Goal: Task Accomplishment & Management: Manage account settings

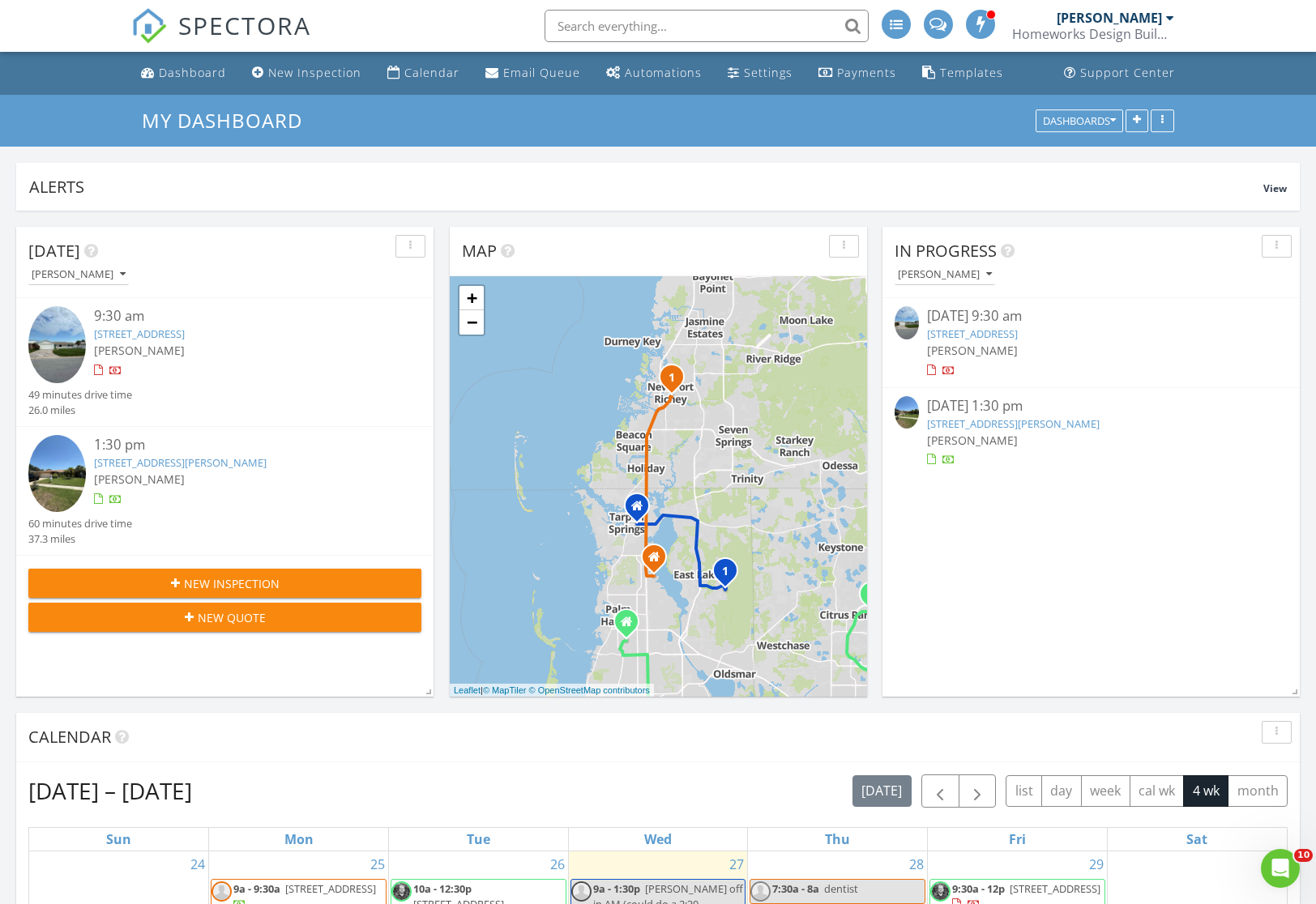
click at [206, 460] on link "14505 Sutter Pl, Tampa, FL 33625" at bounding box center [180, 462] width 173 height 14
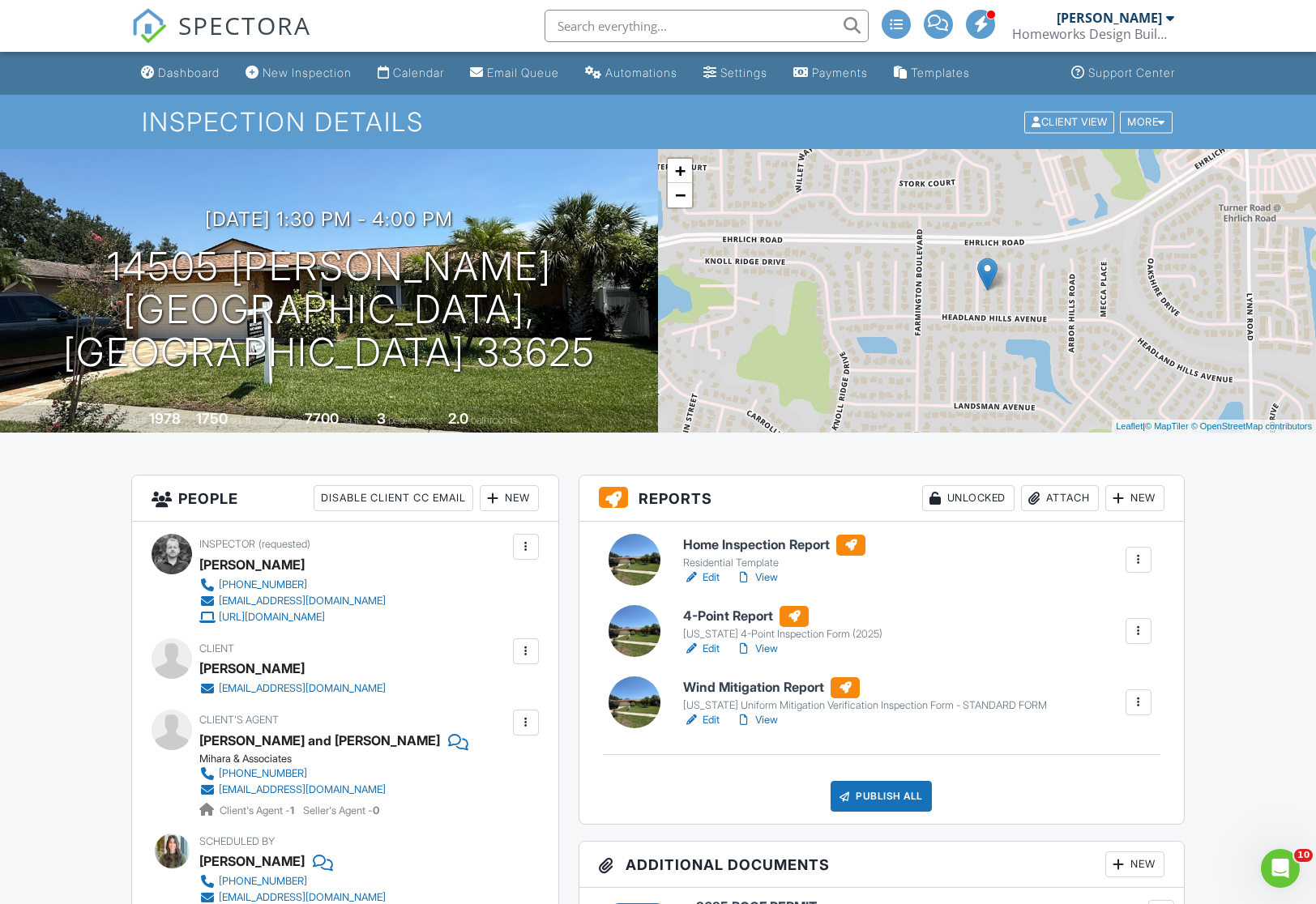
click at [716, 577] on link "Edit" at bounding box center [702, 577] width 37 height 16
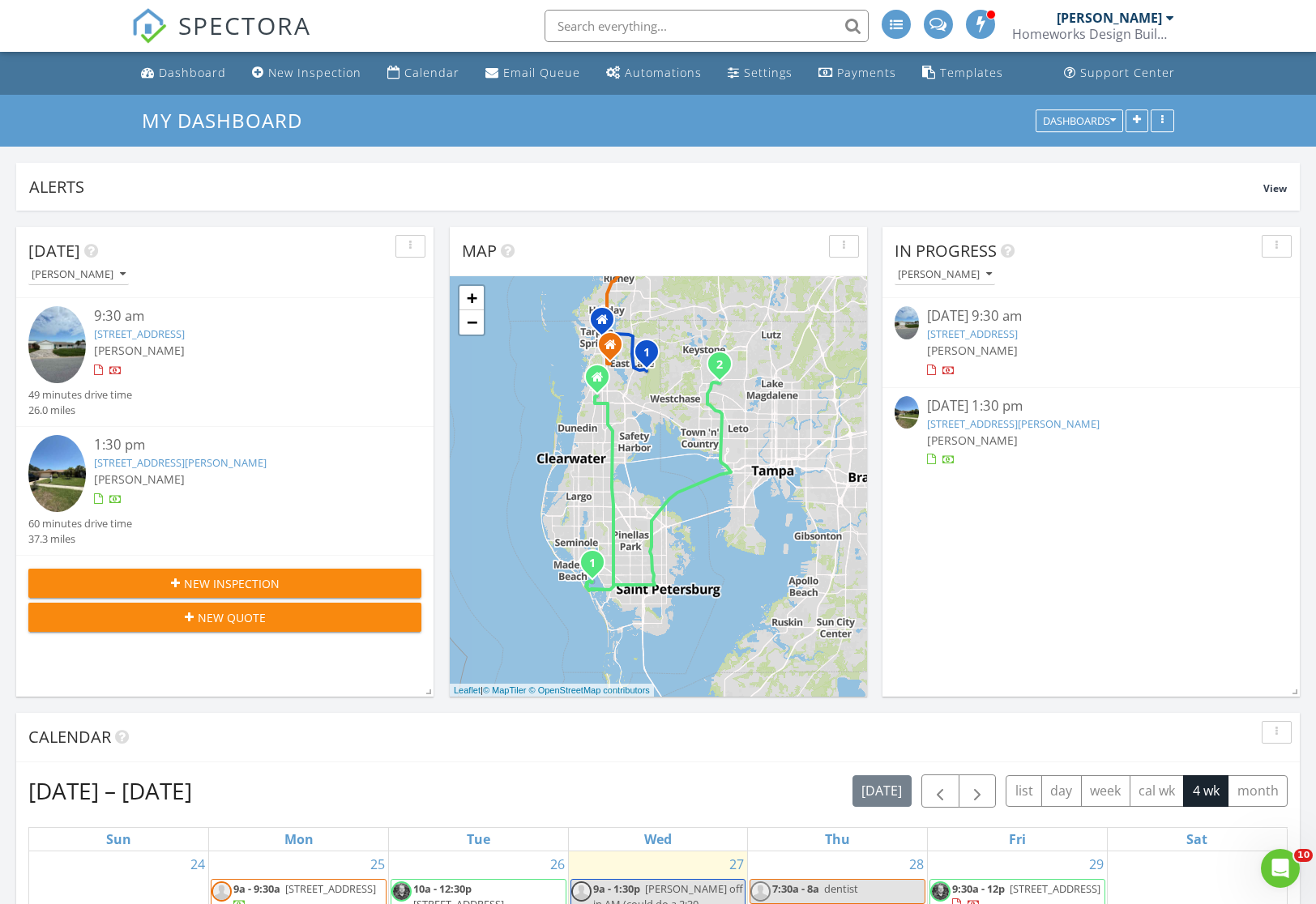
click at [208, 465] on link "14505 Sutter Pl, Tampa, FL 33625" at bounding box center [180, 462] width 173 height 14
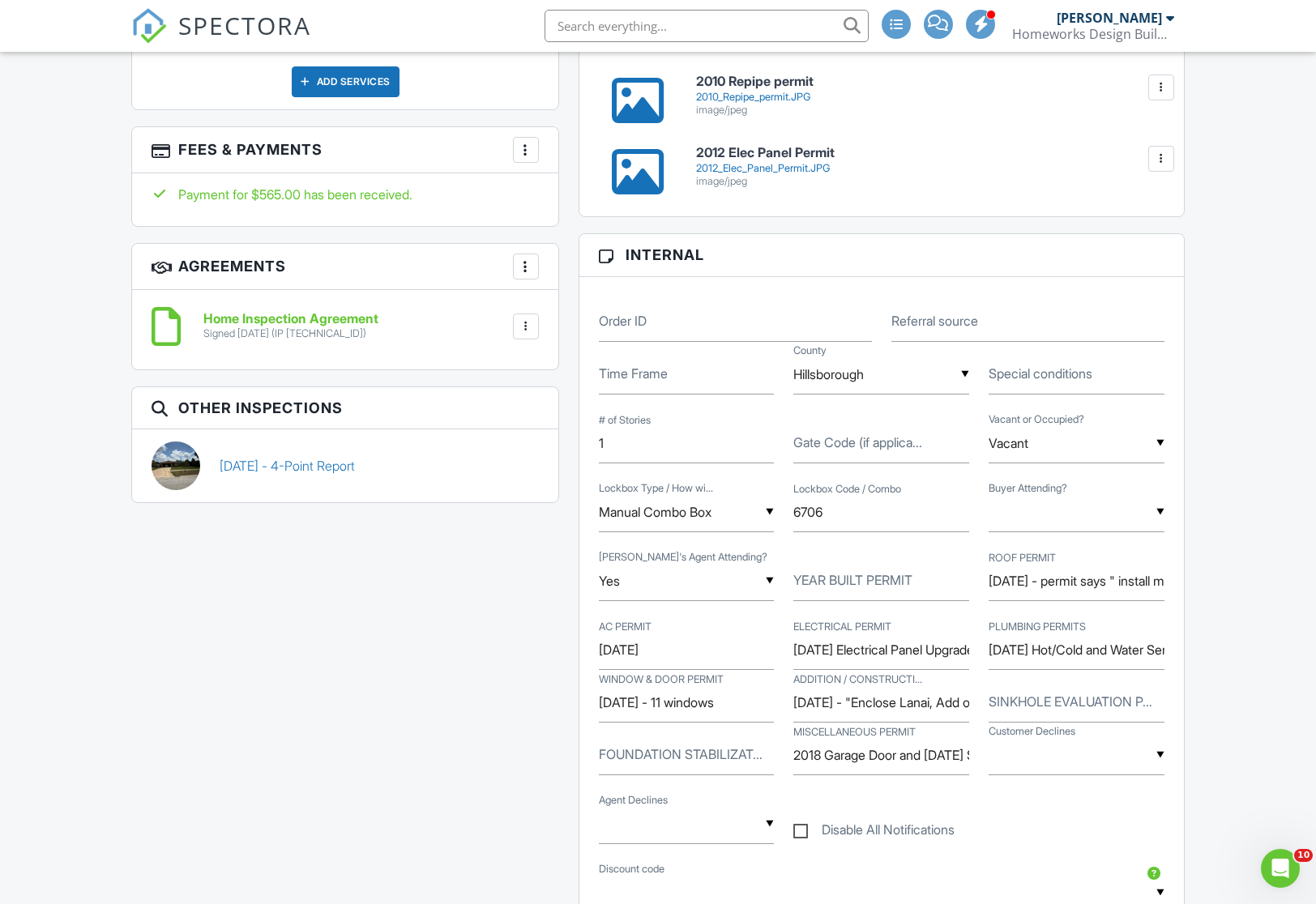
scroll to position [1103, 0]
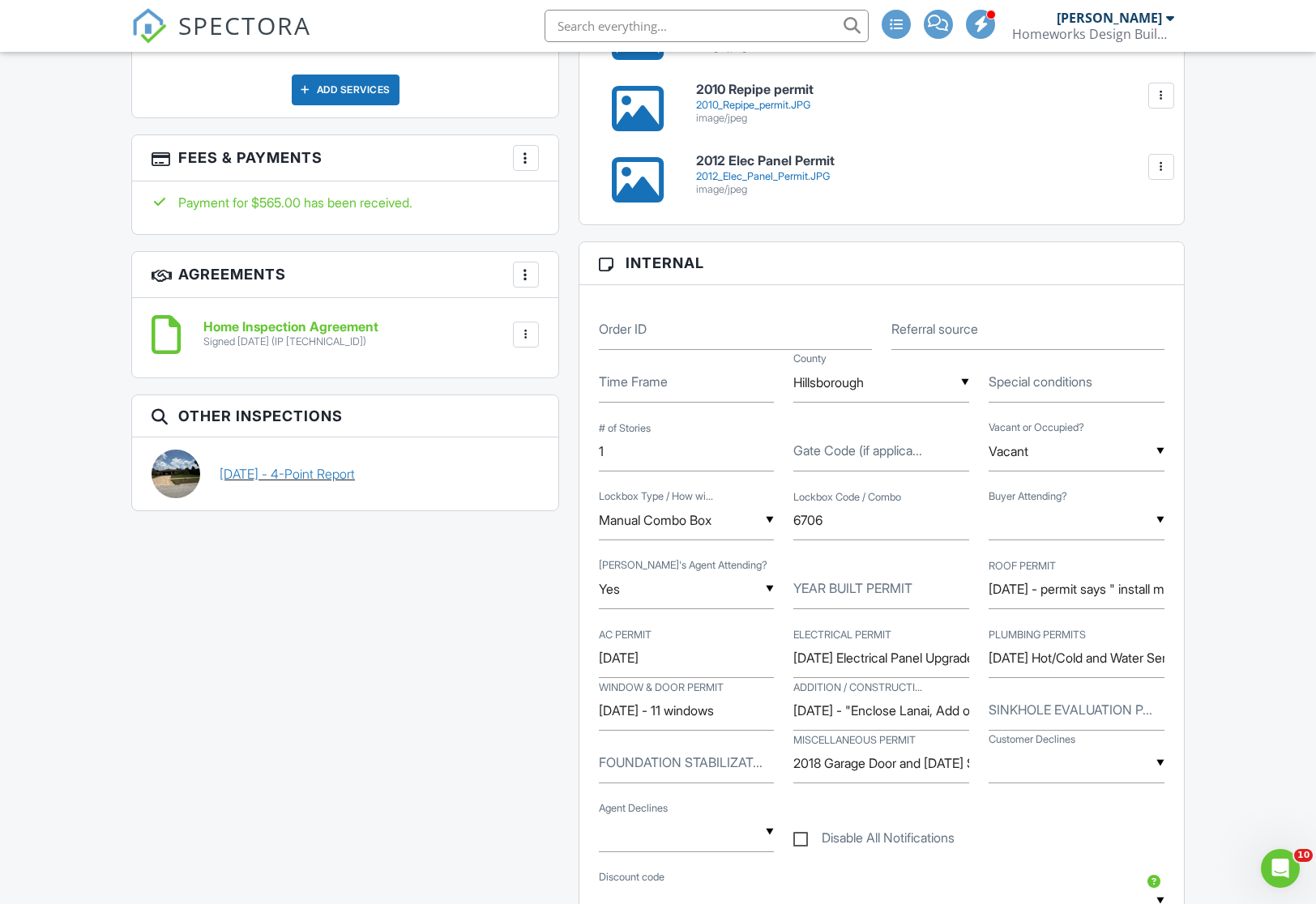
click at [278, 469] on link "[DATE] - 4-Point Report" at bounding box center [287, 474] width 135 height 18
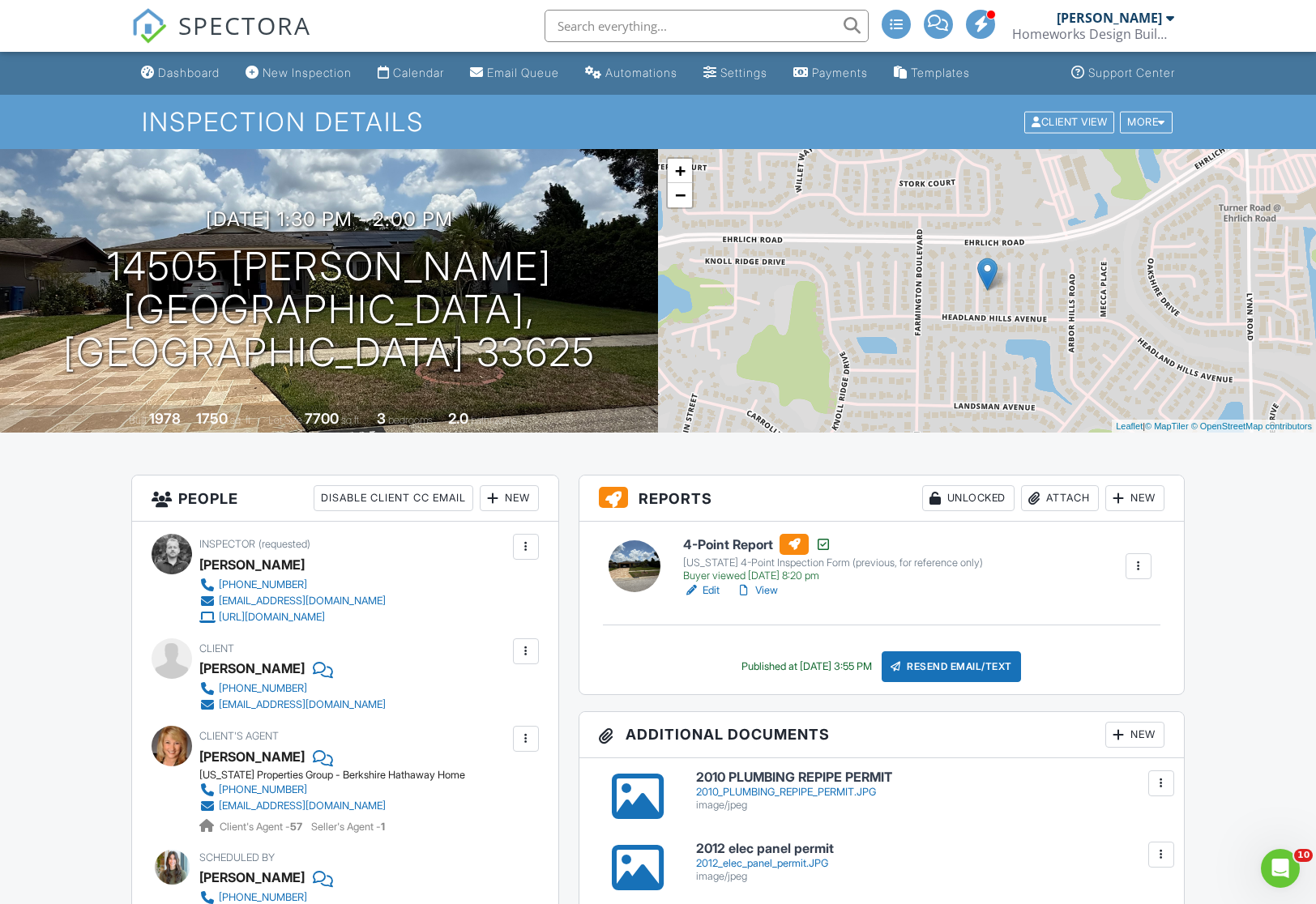
click at [771, 592] on link "View" at bounding box center [757, 590] width 42 height 16
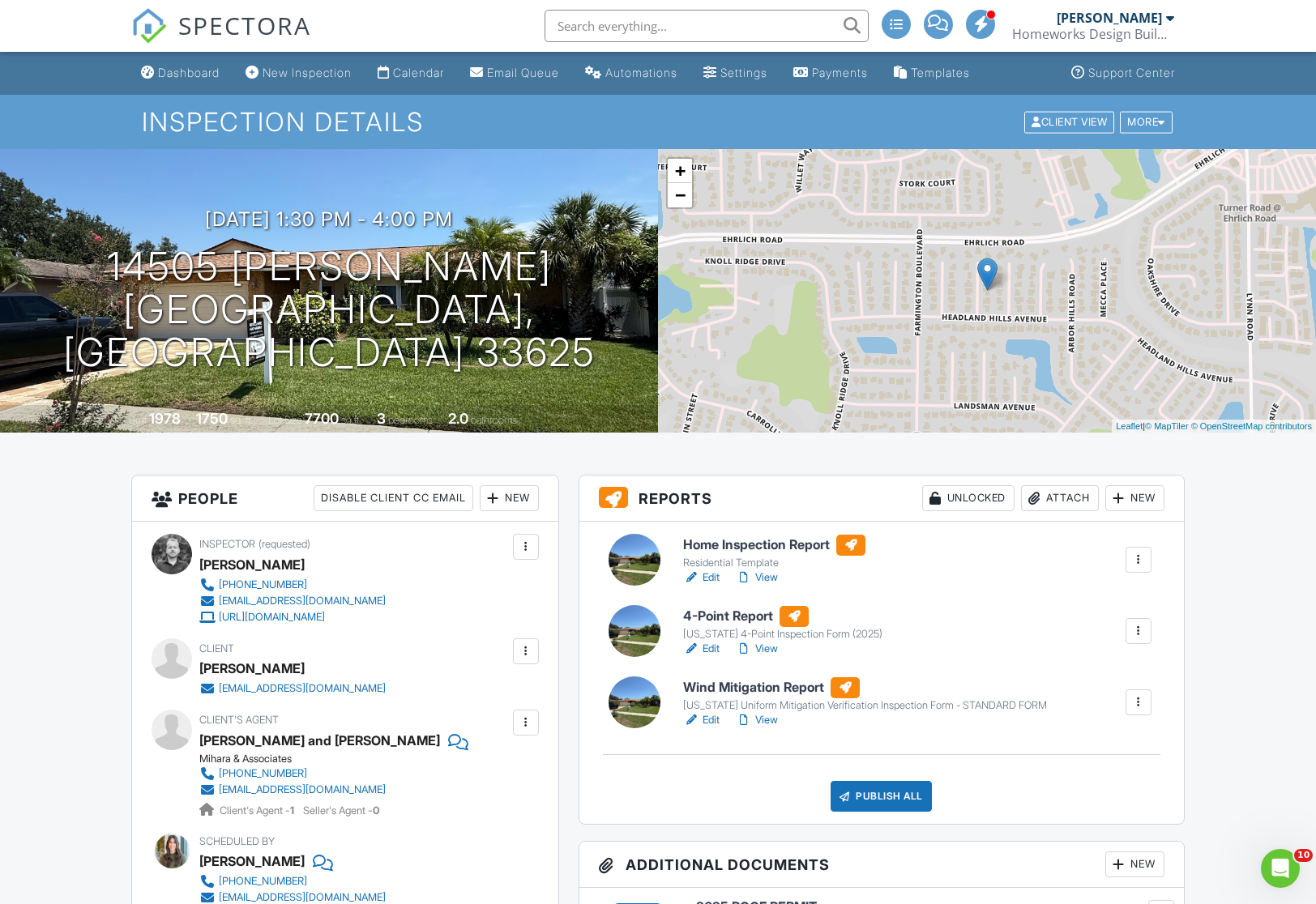
click at [710, 721] on link "Edit" at bounding box center [702, 720] width 37 height 16
click at [775, 649] on link "View" at bounding box center [757, 648] width 42 height 16
click at [773, 722] on link "View" at bounding box center [757, 720] width 42 height 16
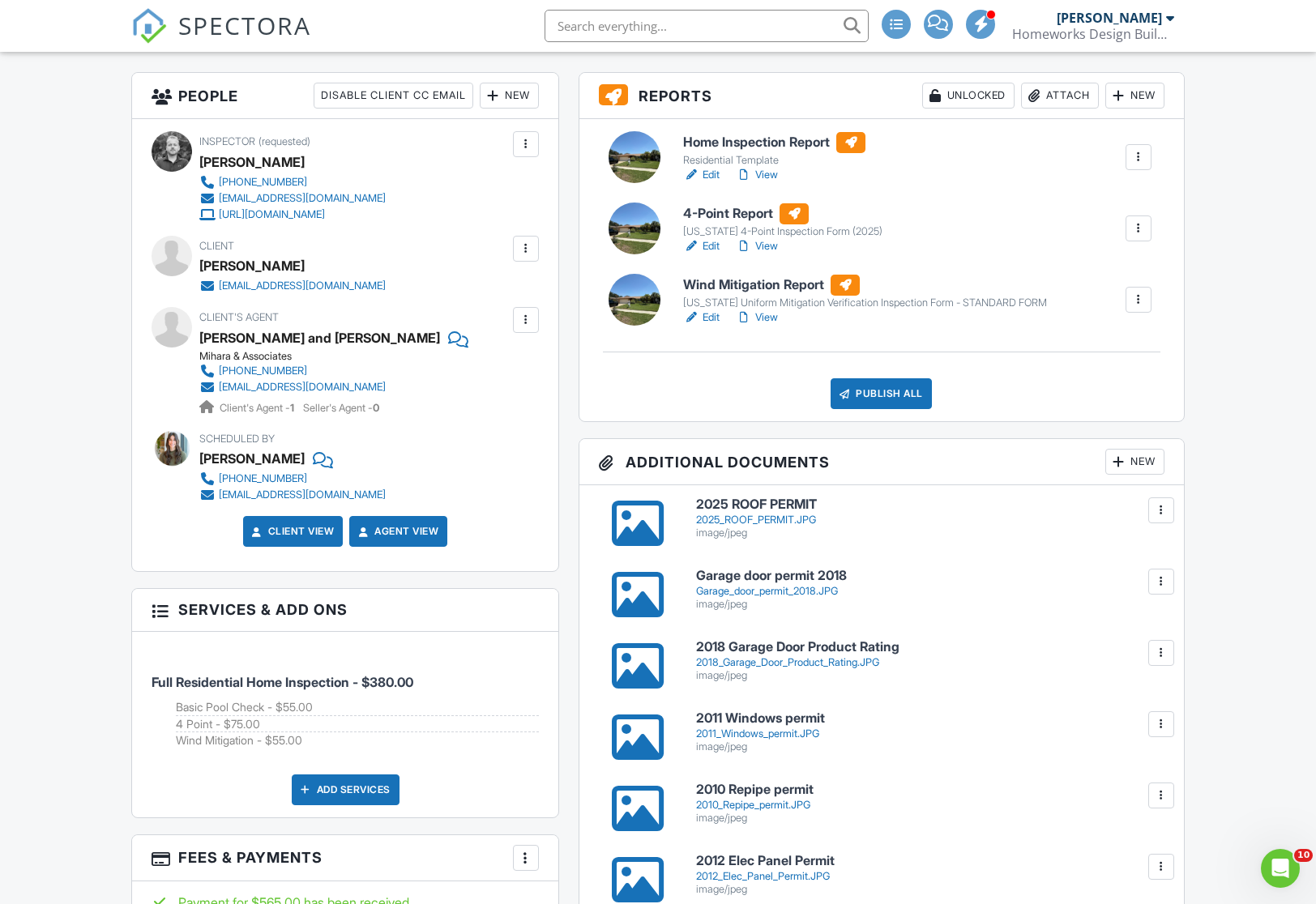
scroll to position [322, 0]
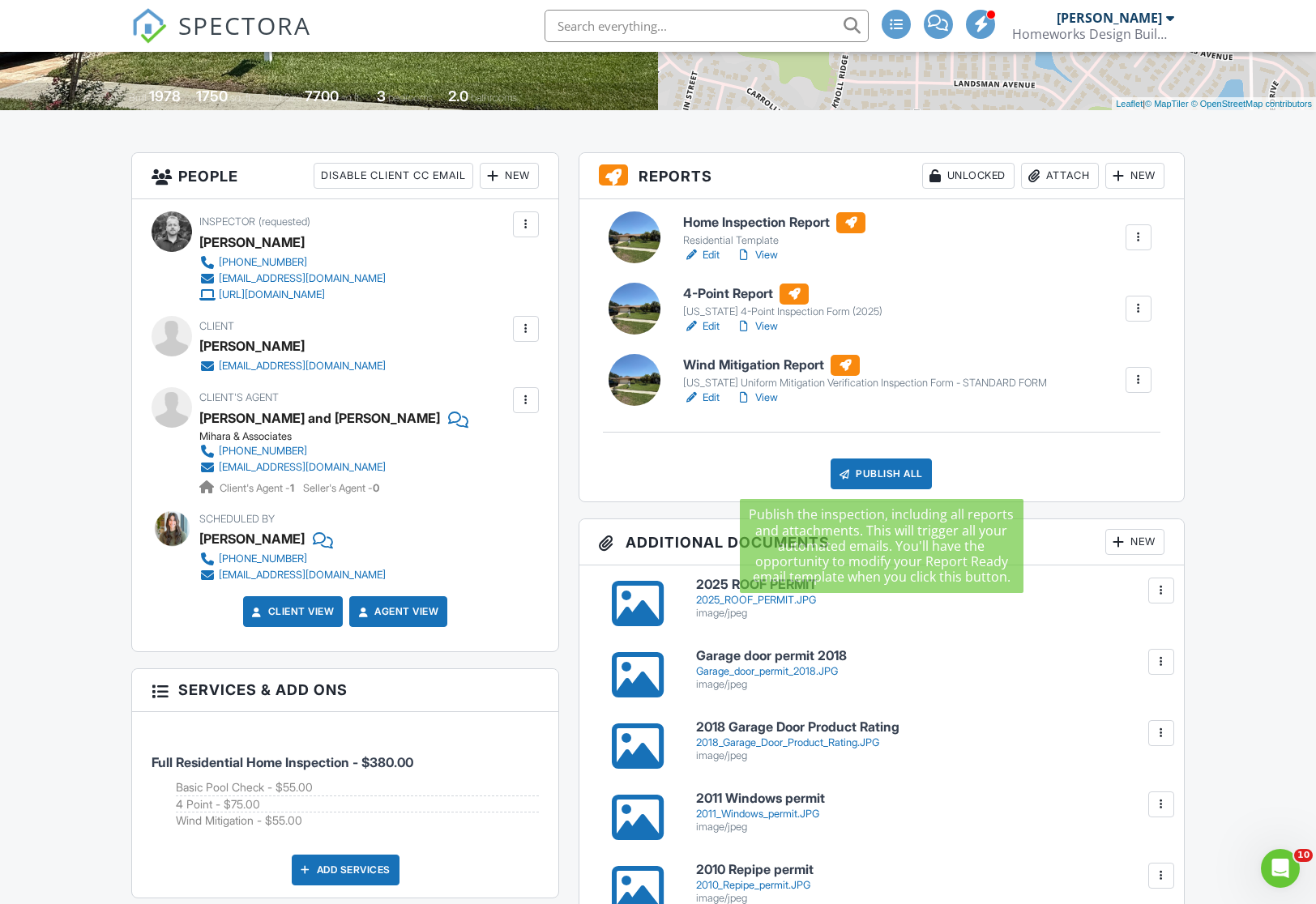
click at [902, 475] on div "Publish All" at bounding box center [881, 474] width 101 height 31
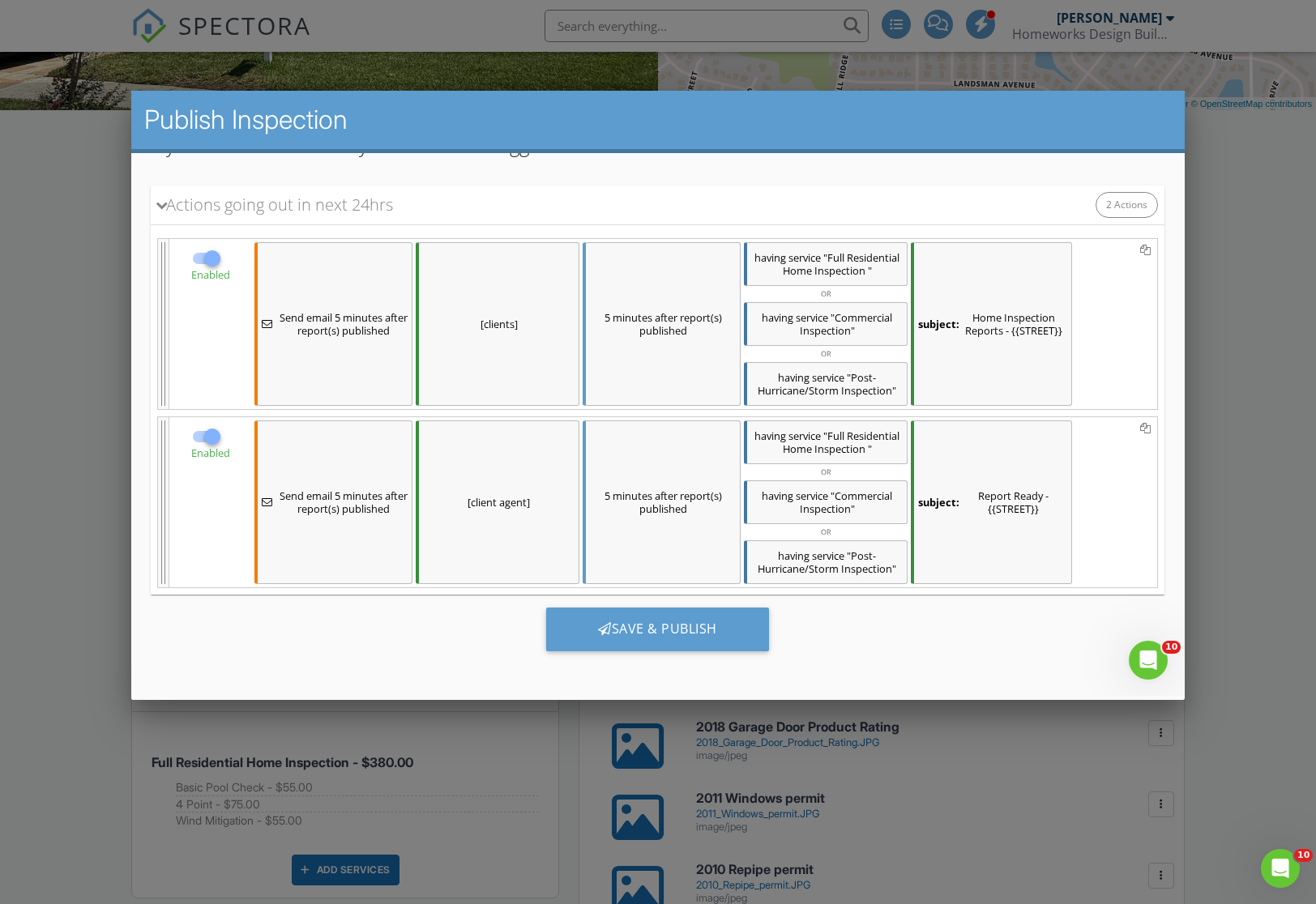
scroll to position [241, 0]
click at [657, 625] on div "Save & Publish" at bounding box center [658, 628] width 223 height 43
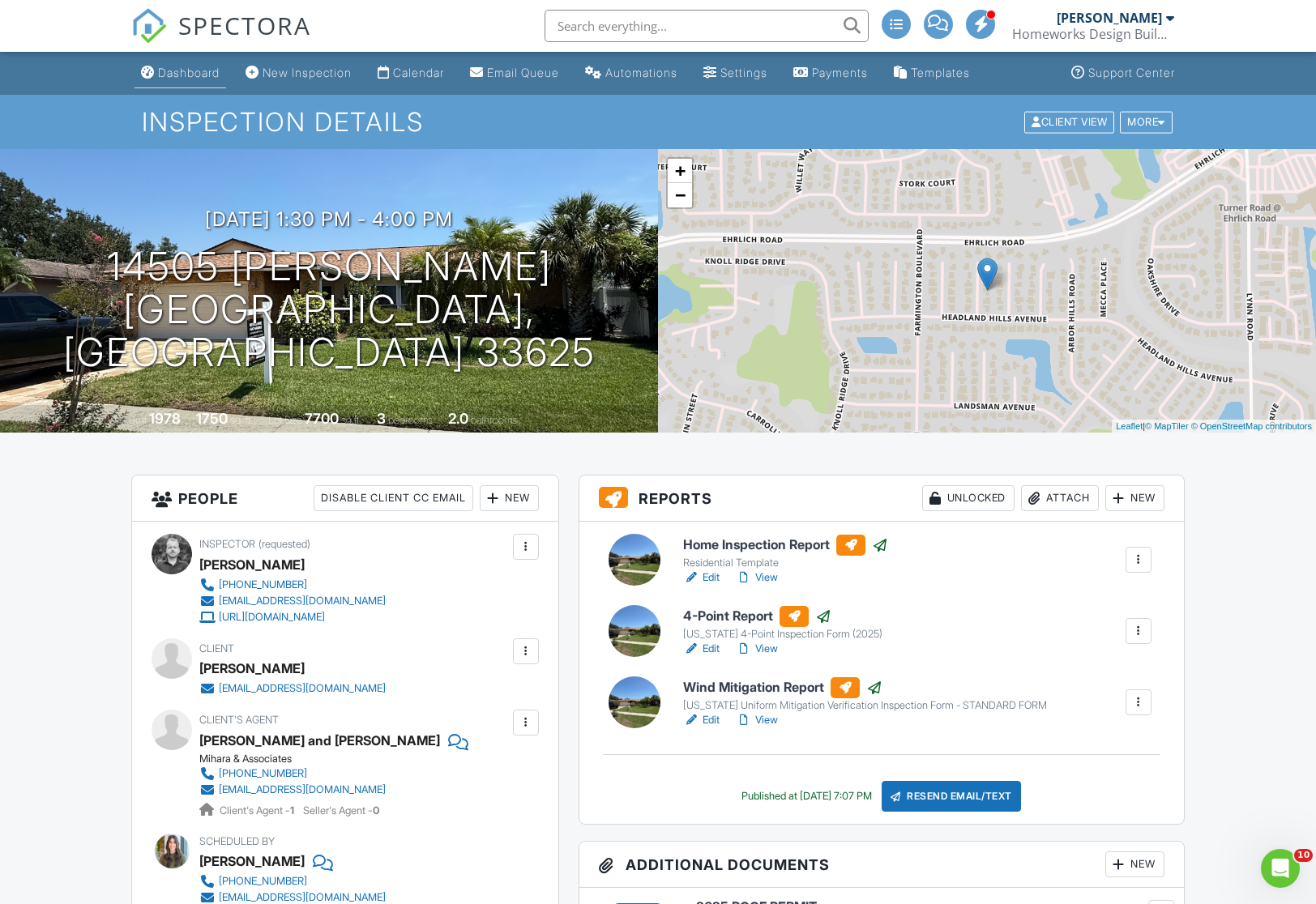
click at [190, 74] on div "Dashboard" at bounding box center [189, 73] width 62 height 13
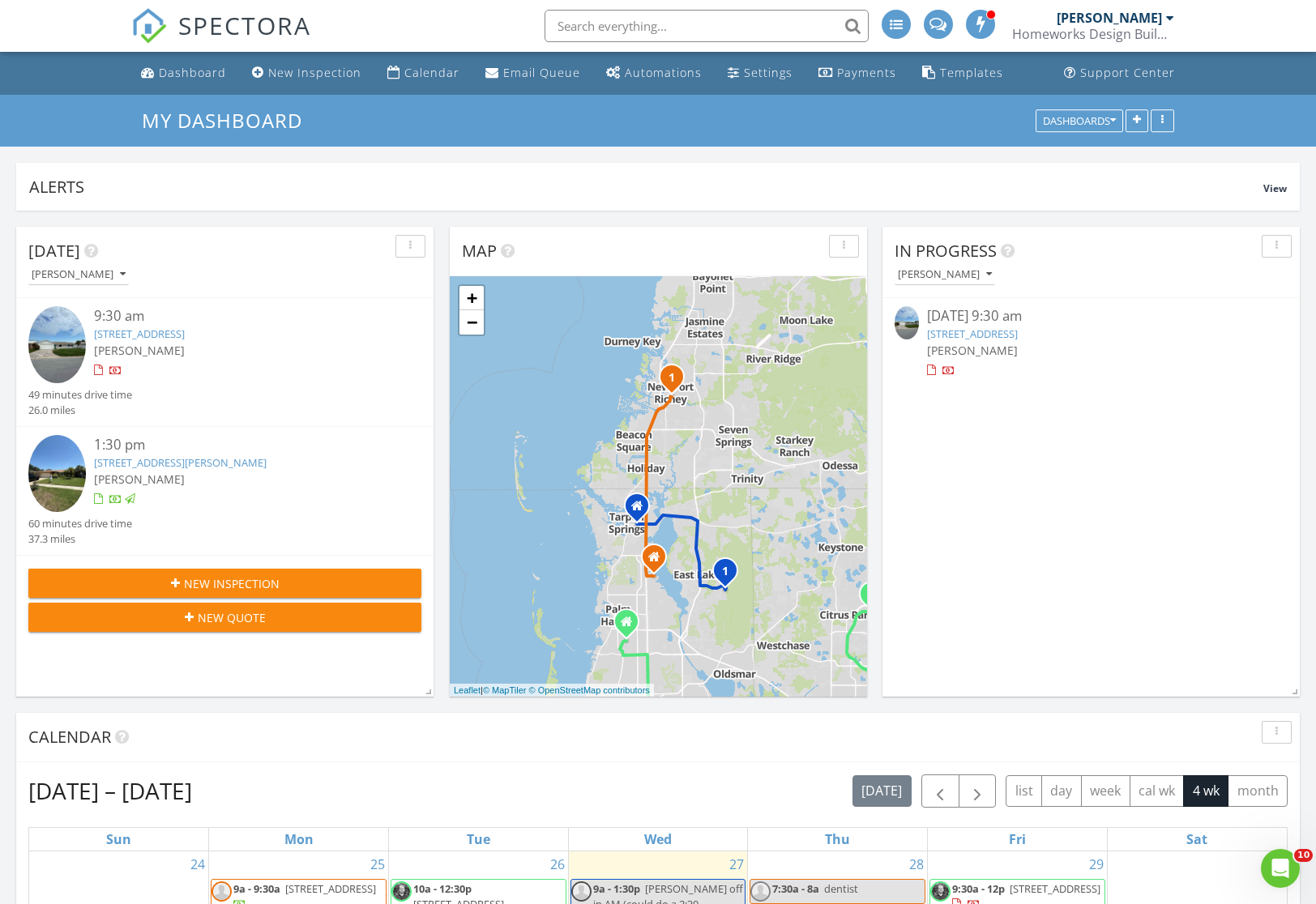
click at [185, 330] on link "790 116th Ave, Treasure Island, FL 33706" at bounding box center [140, 333] width 91 height 14
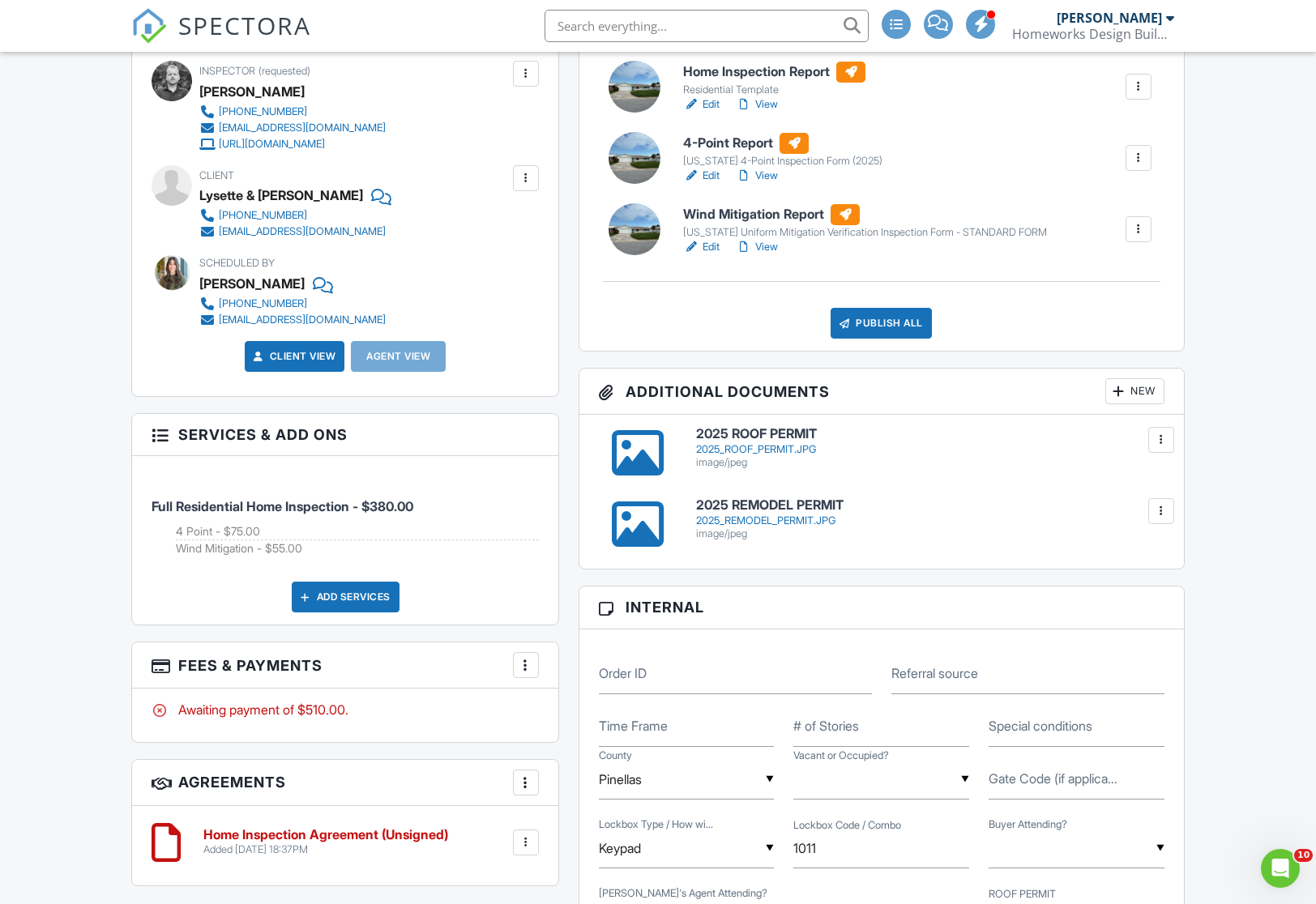
scroll to position [475, 0]
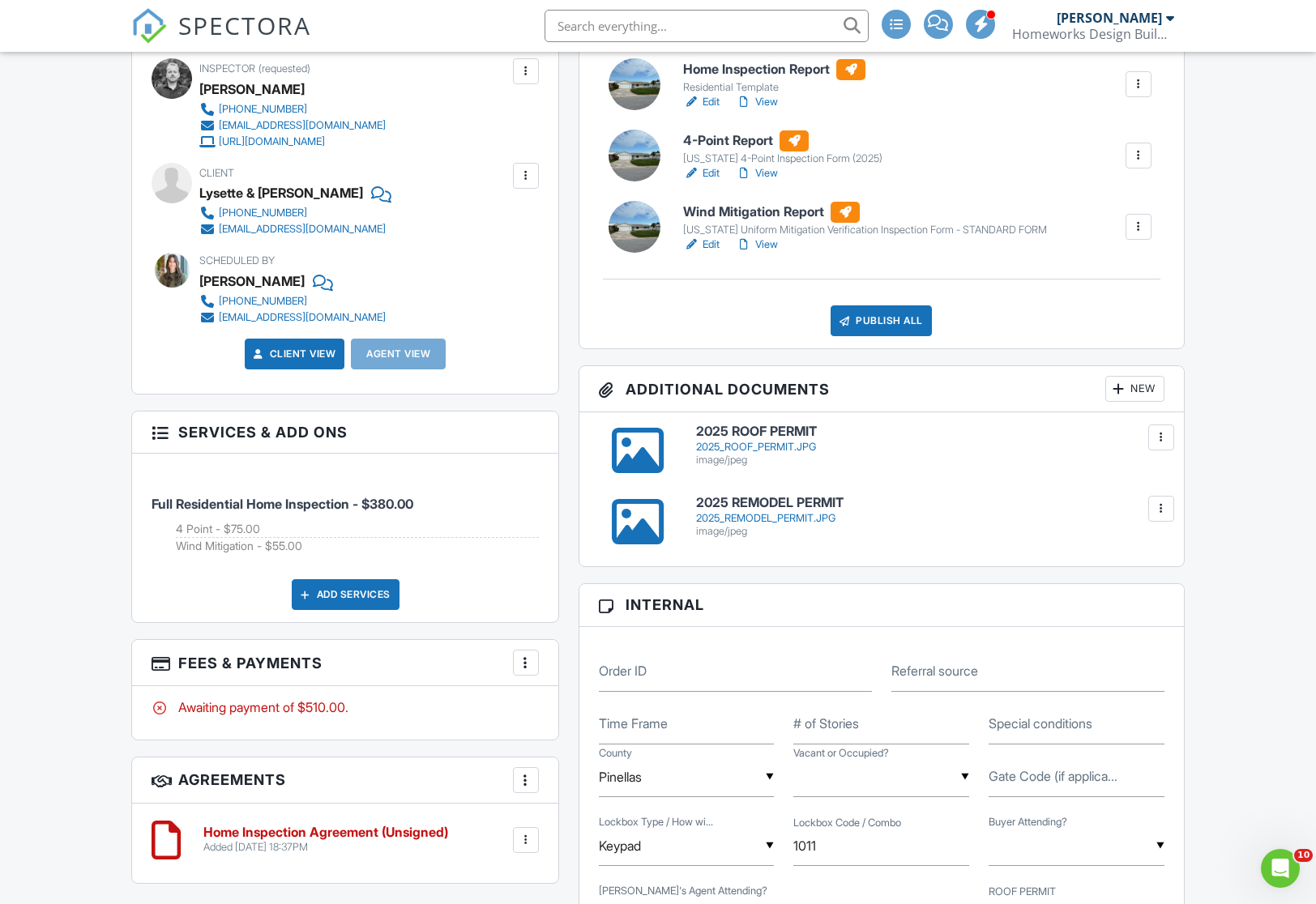
click at [526, 661] on div at bounding box center [526, 663] width 16 height 16
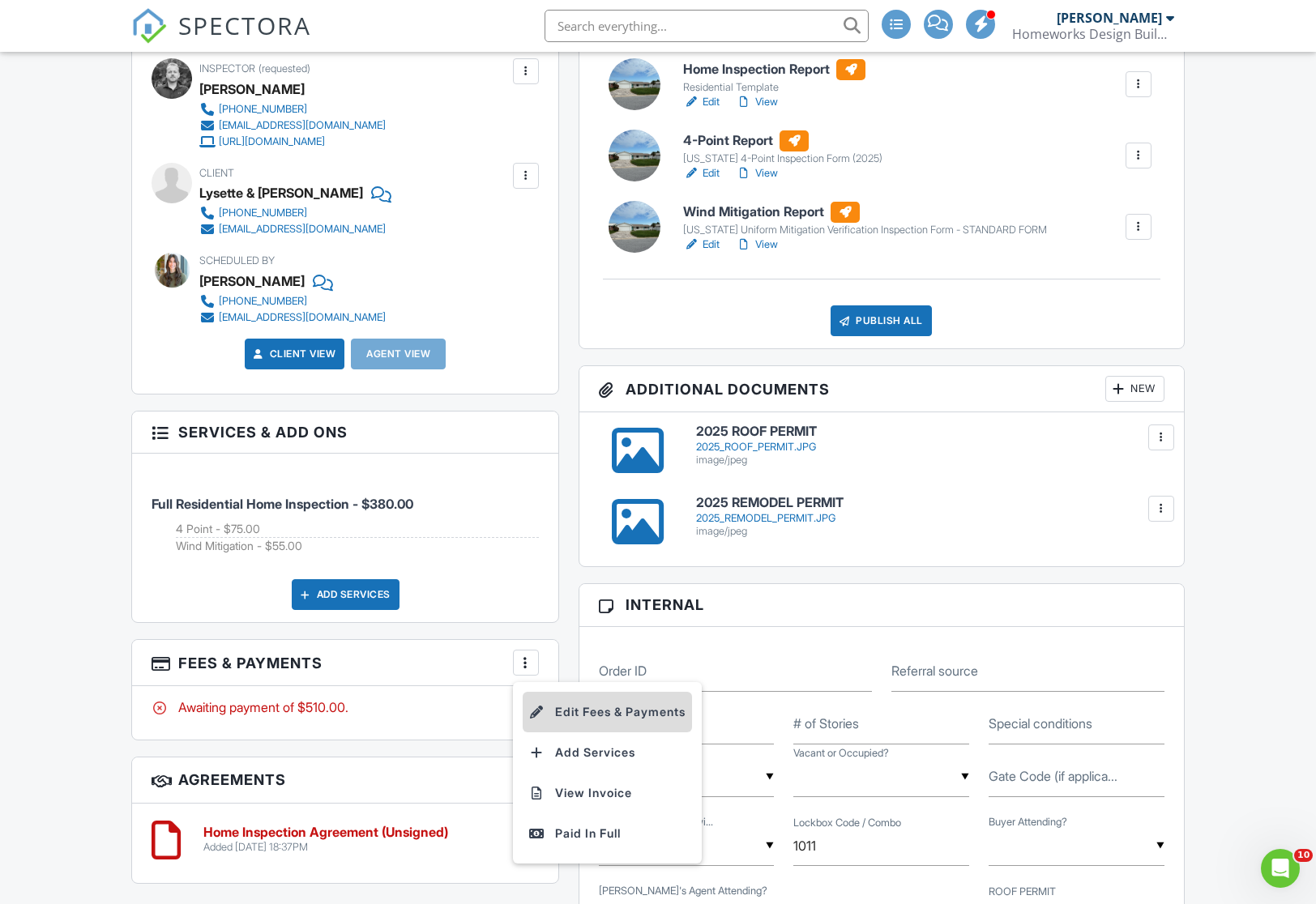
click at [580, 711] on li "Edit Fees & Payments" at bounding box center [607, 712] width 170 height 40
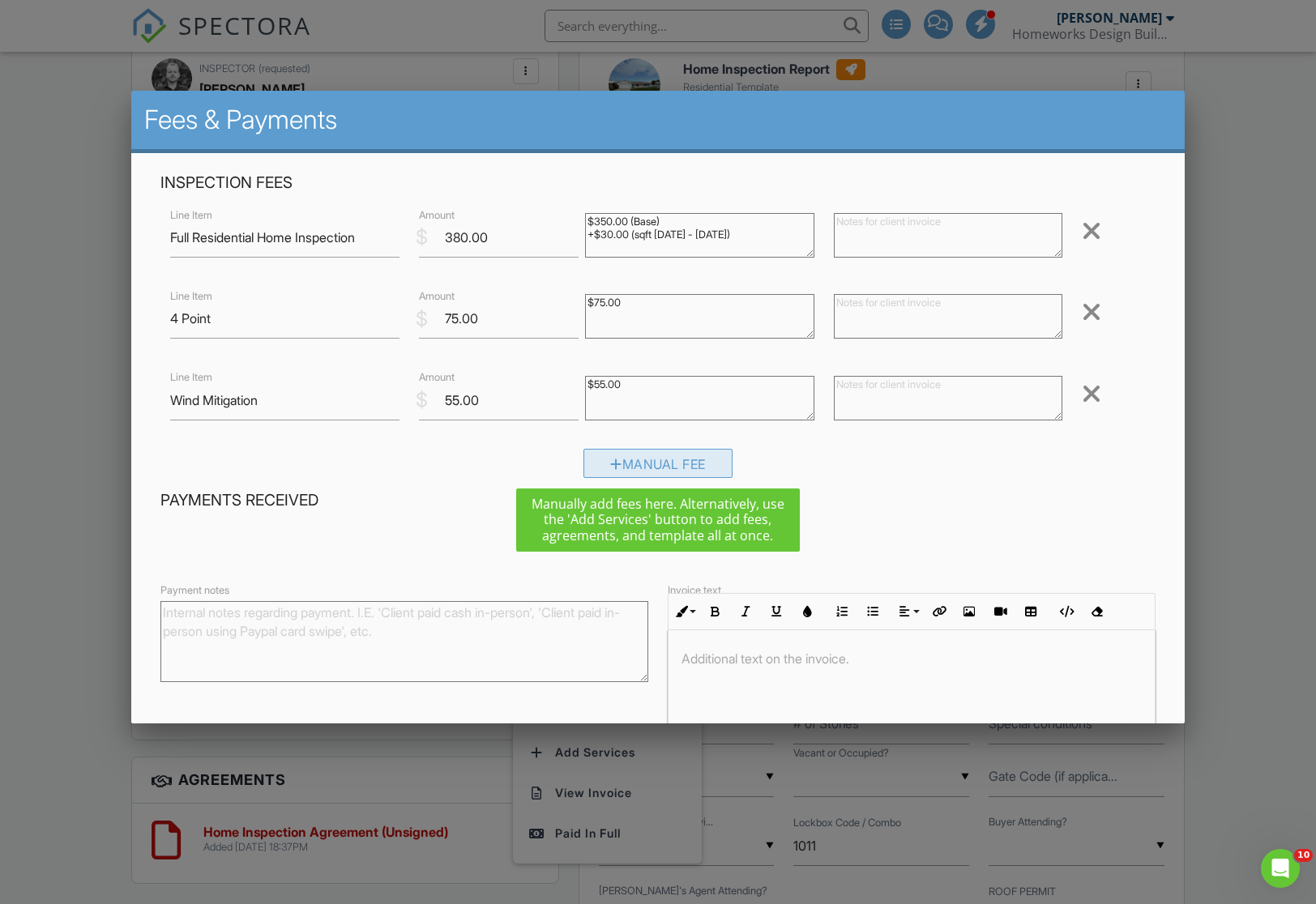
click at [628, 462] on div "Manual Fee" at bounding box center [658, 463] width 149 height 29
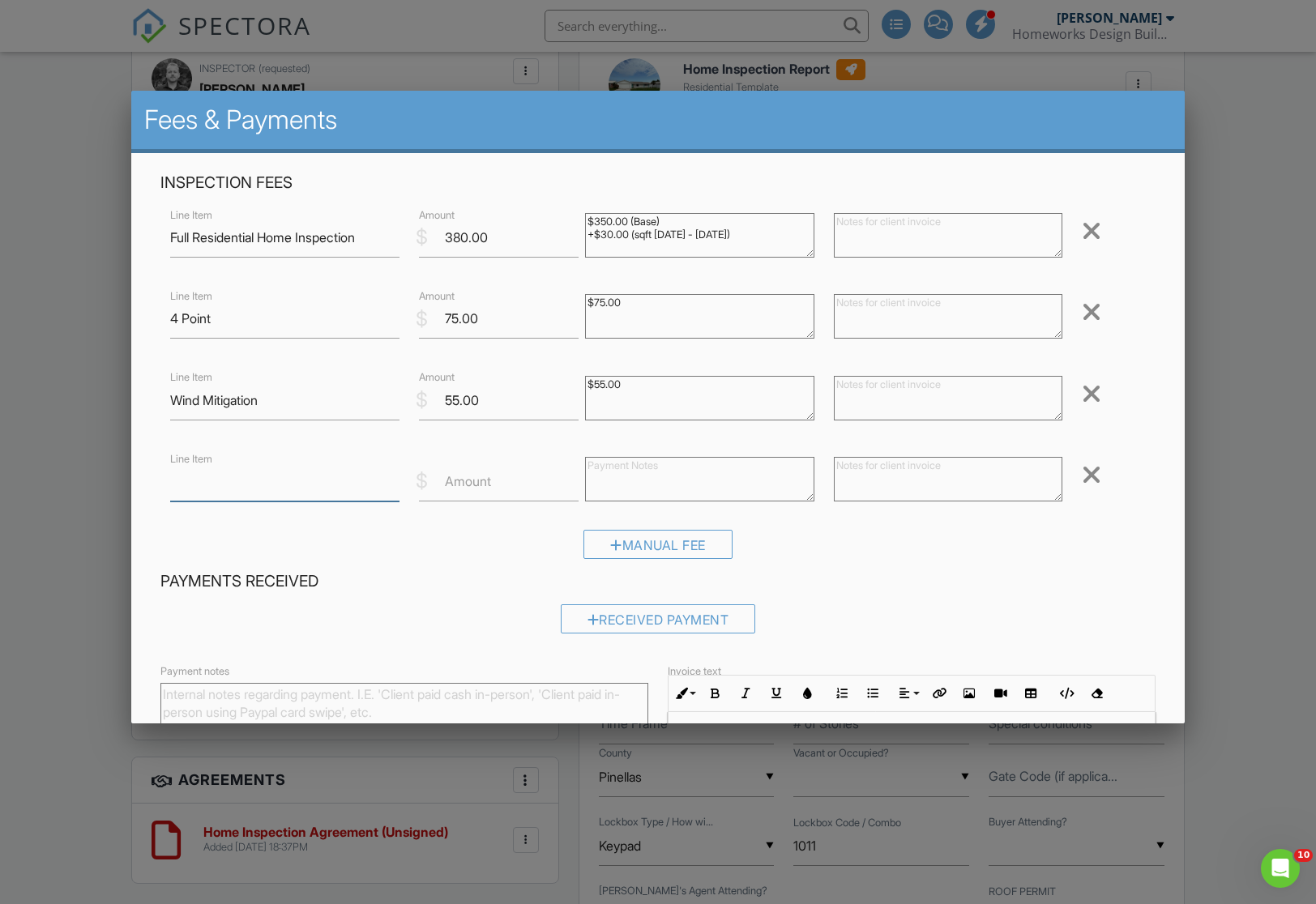
click at [346, 480] on input "Line Item" at bounding box center [285, 482] width 229 height 40
type input "Profesional discount"
click at [499, 480] on input "Amount" at bounding box center [498, 482] width 160 height 40
type input "2"
type input "-250"
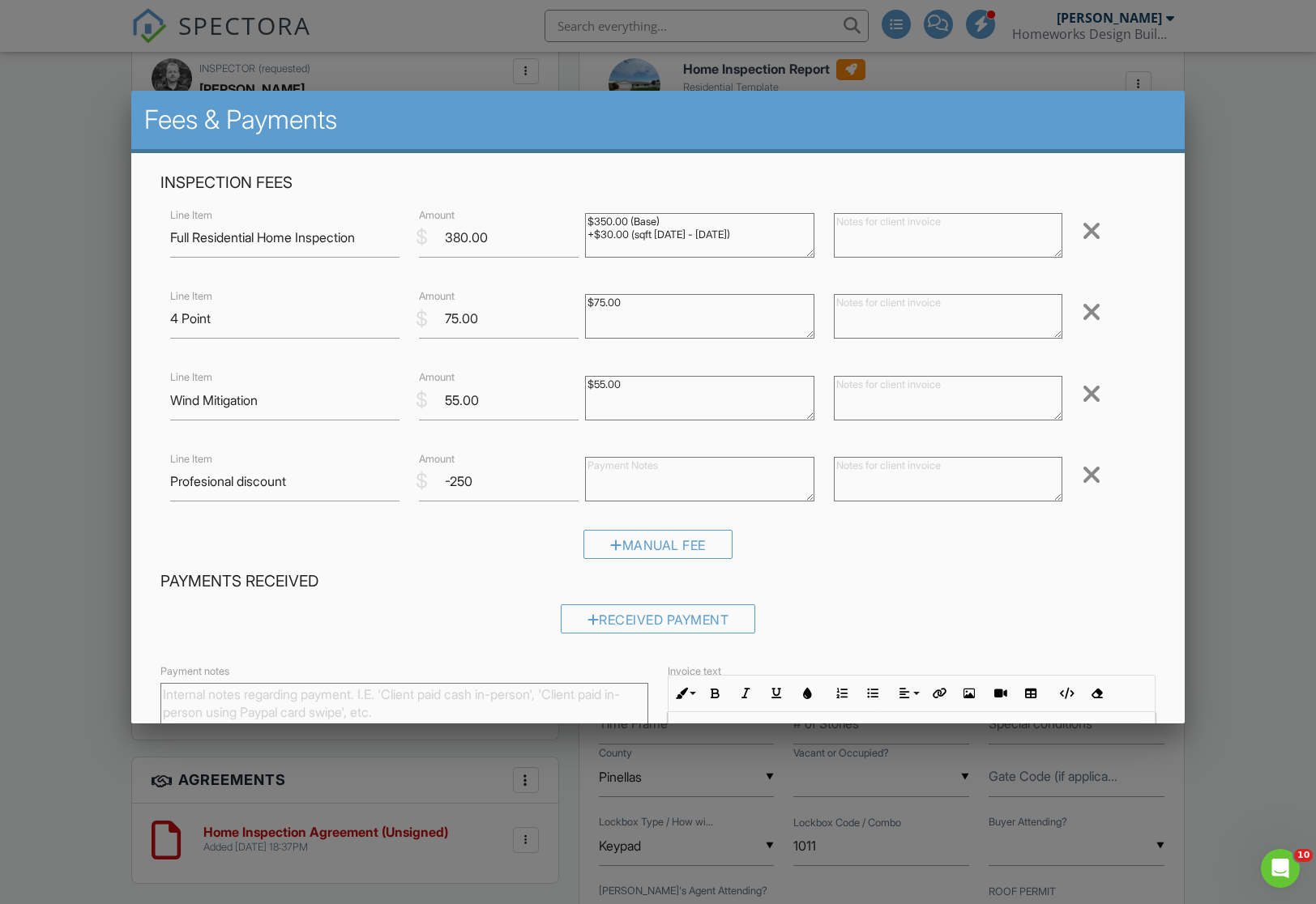
click at [617, 473] on textarea at bounding box center [699, 479] width 229 height 44
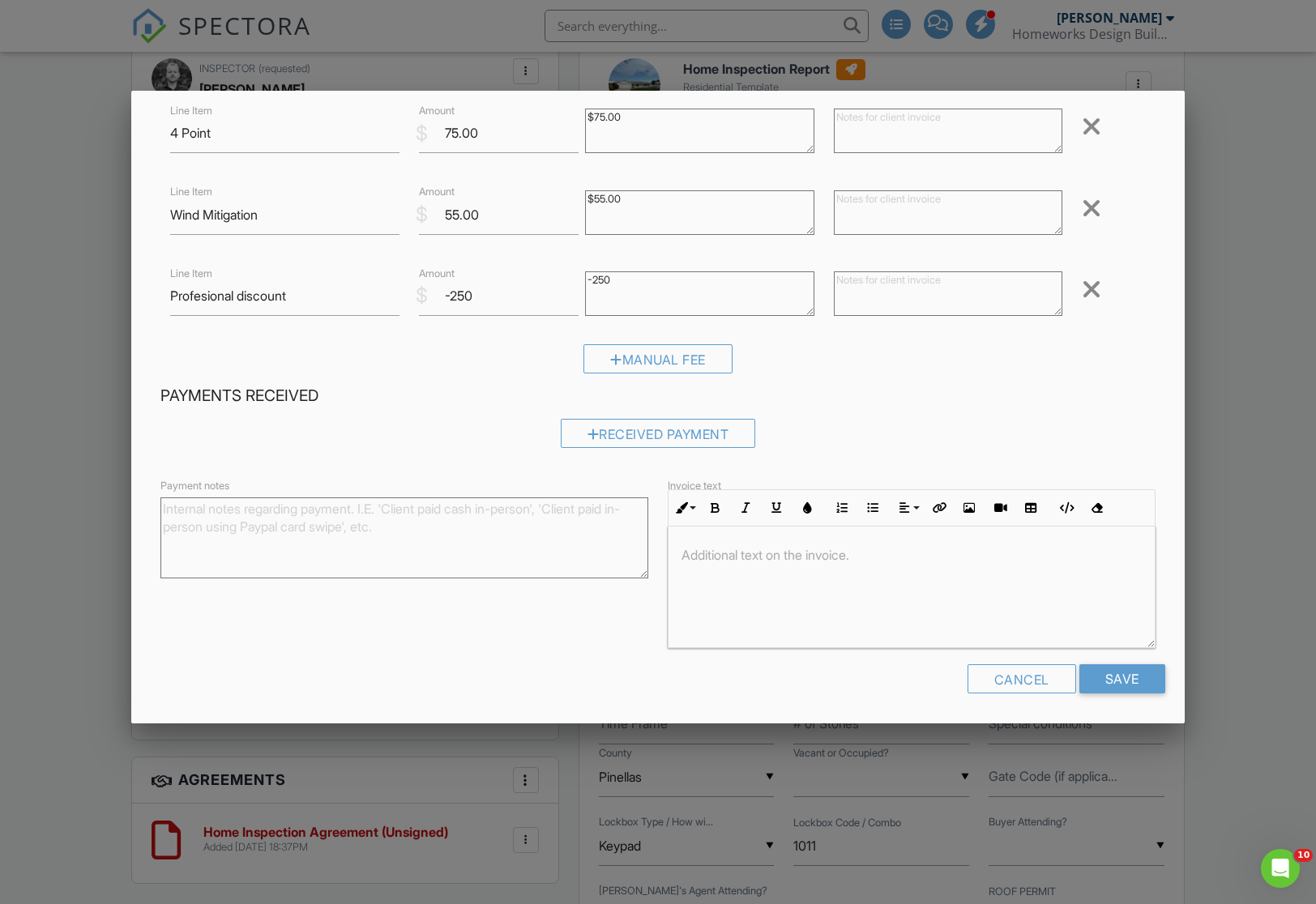
scroll to position [185, 0]
type textarea "-250"
click at [1124, 676] on input "Save" at bounding box center [1122, 679] width 86 height 29
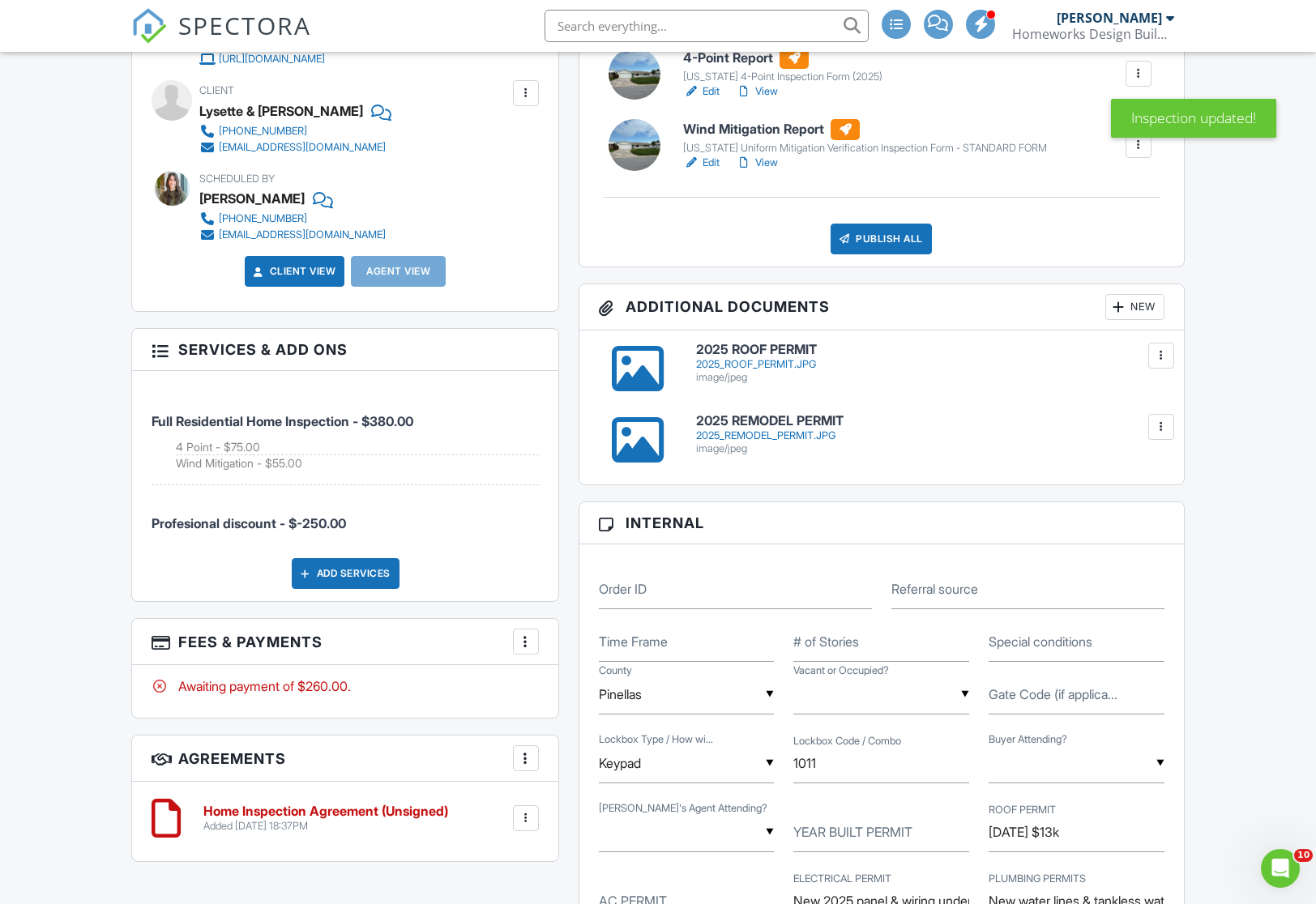
scroll to position [729, 0]
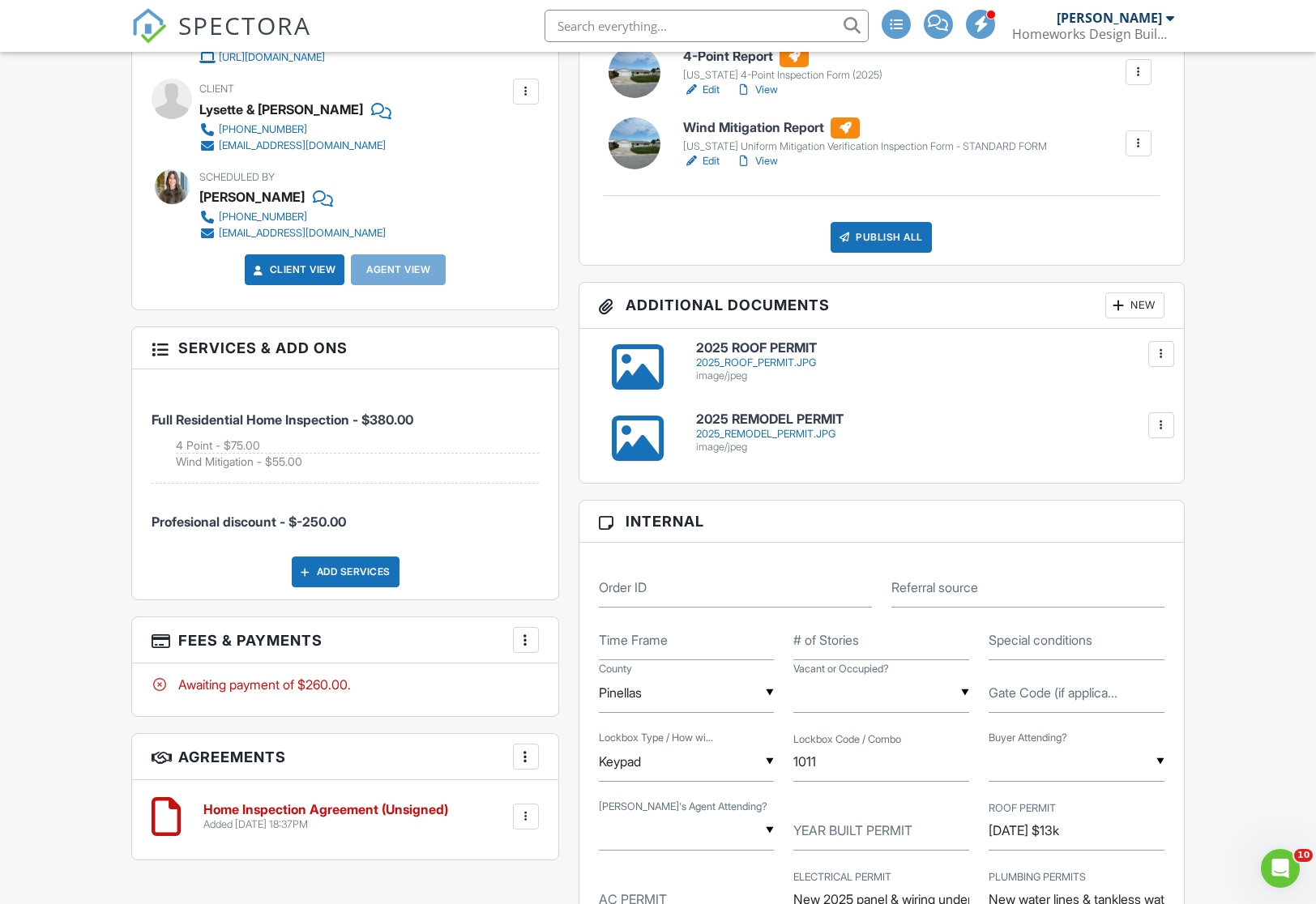
click at [531, 634] on div at bounding box center [526, 640] width 16 height 16
click at [579, 684] on li "Edit Fees & Payments" at bounding box center [607, 689] width 170 height 40
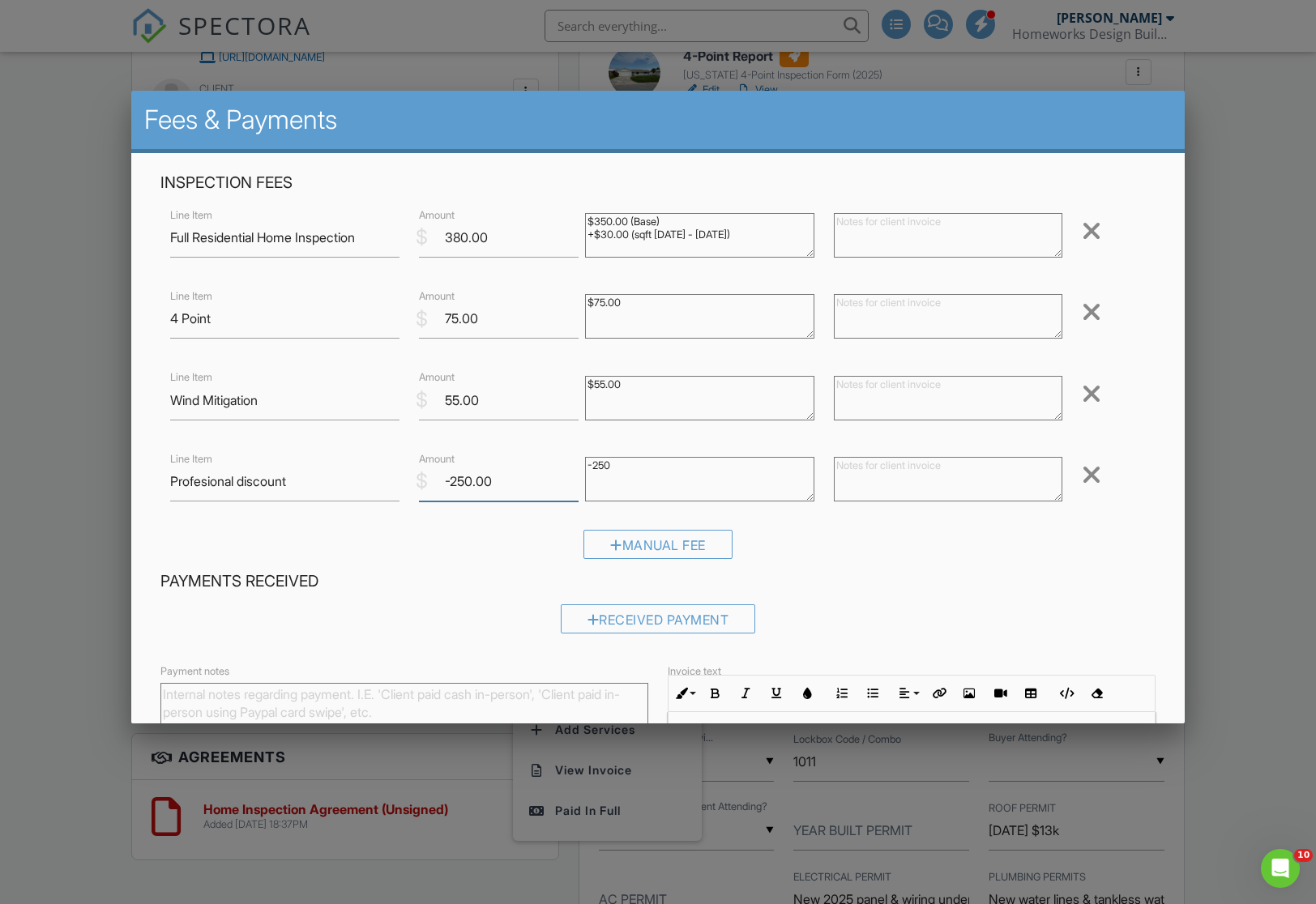
click at [465, 485] on input "-250.00" at bounding box center [498, 482] width 160 height 40
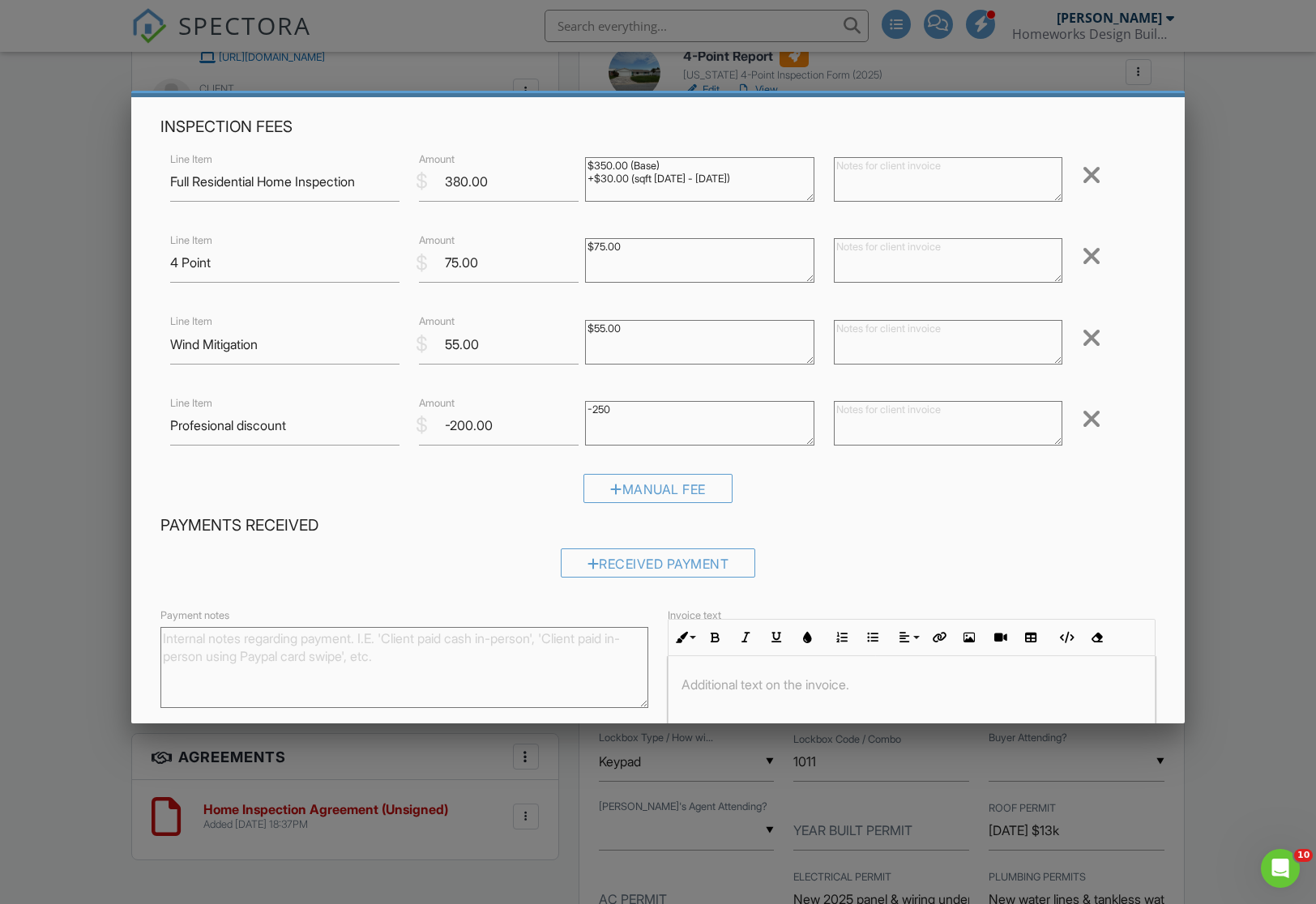
scroll to position [58, 0]
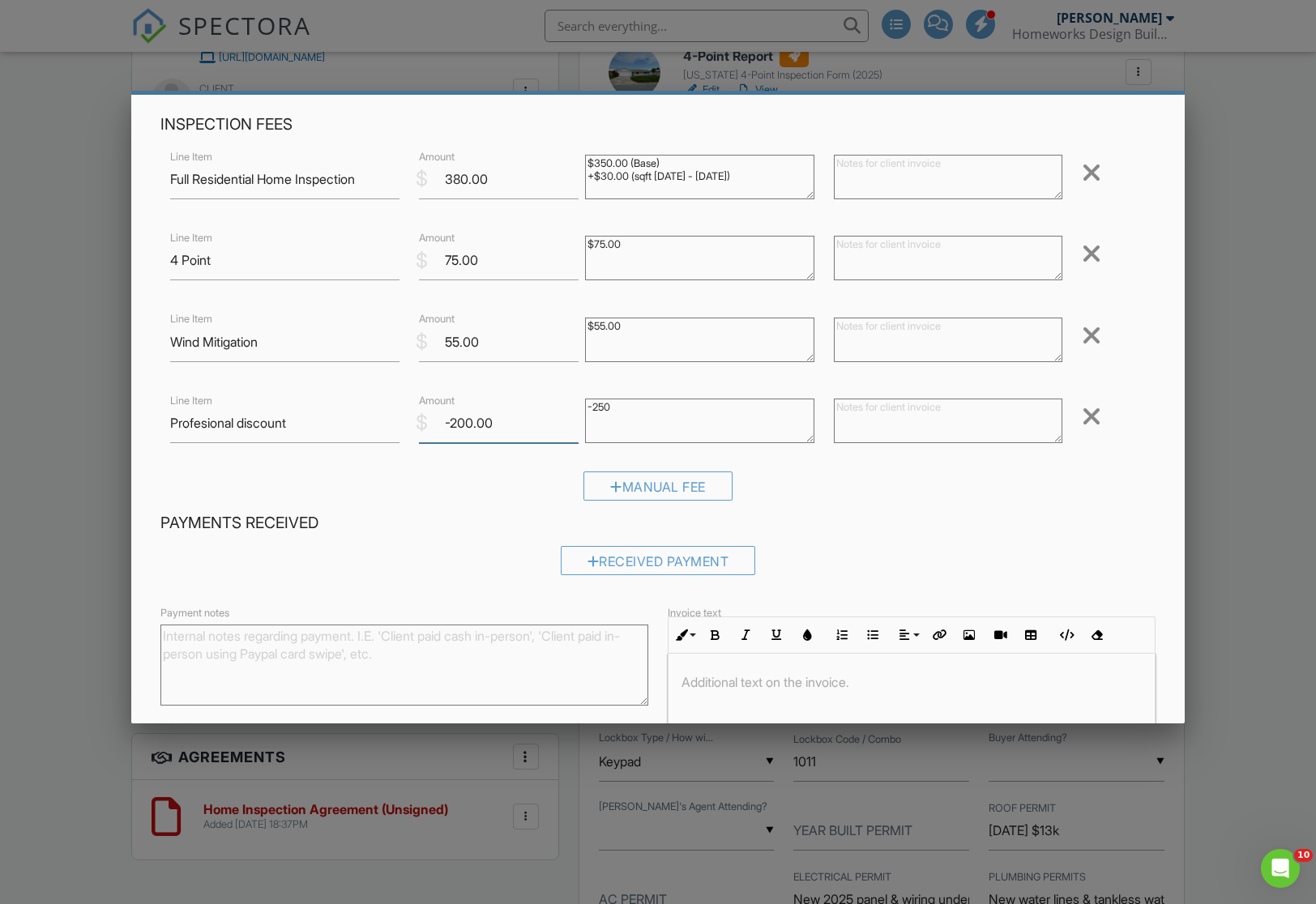
drag, startPoint x: 472, startPoint y: 419, endPoint x: 490, endPoint y: 429, distance: 20.6
click at [472, 420] on input "-200.00" at bounding box center [498, 424] width 160 height 40
click at [540, 421] on input "-150.00" at bounding box center [498, 424] width 160 height 40
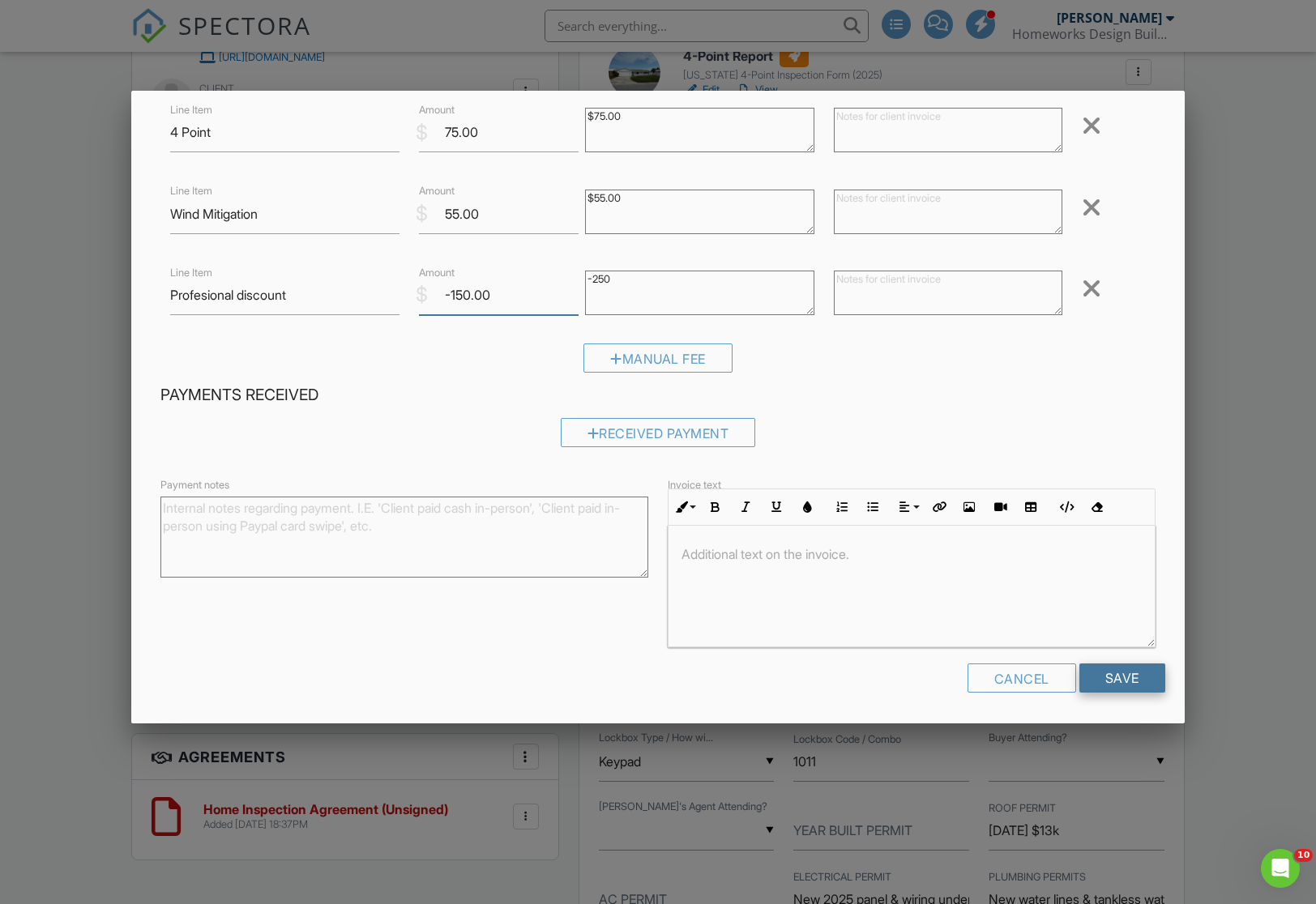
scroll to position [185, 0]
type input "-150.00"
click at [1127, 675] on input "Save" at bounding box center [1122, 679] width 86 height 29
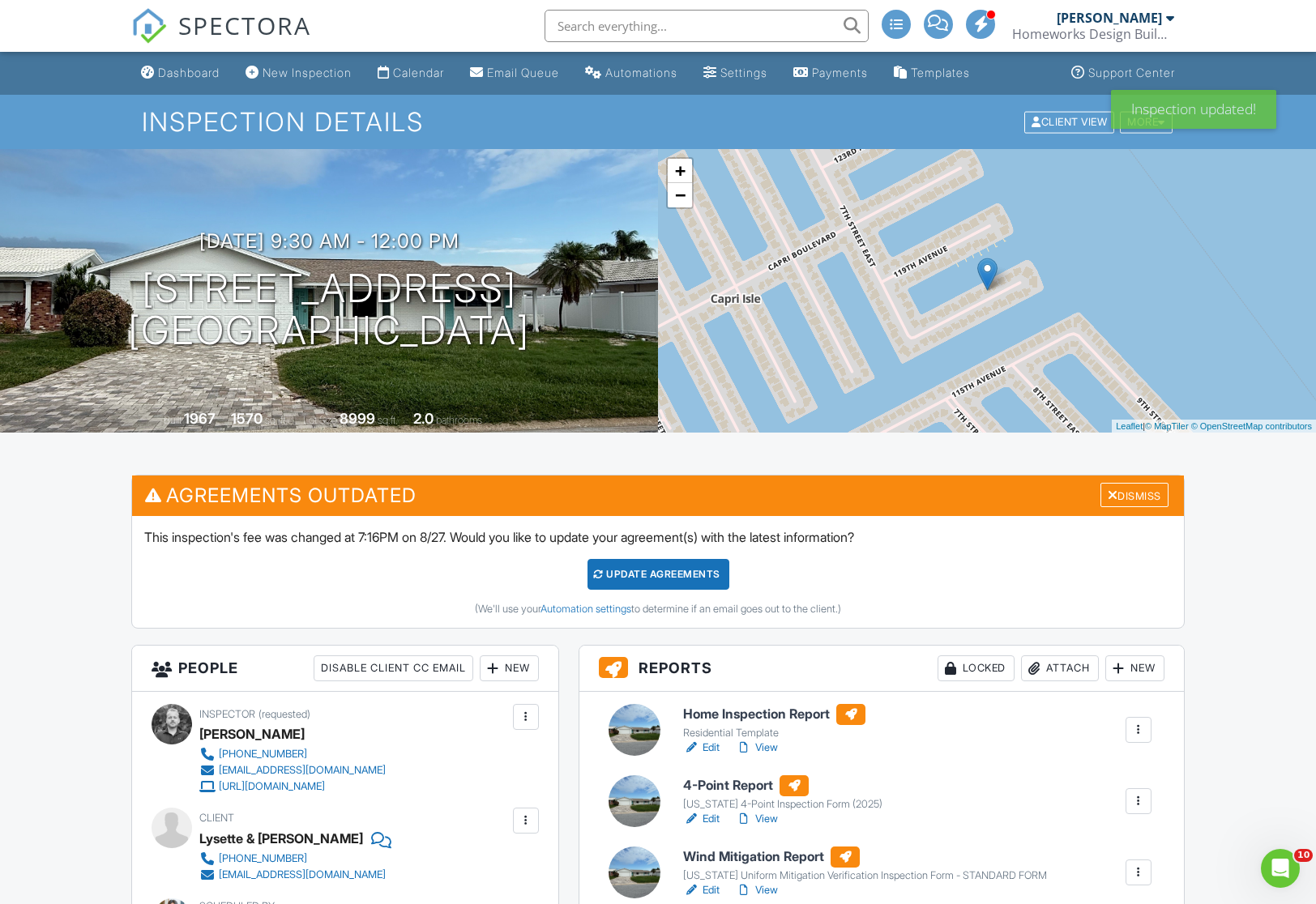
click at [661, 579] on div "Update Agreements" at bounding box center [658, 574] width 142 height 31
